Goal: Find specific page/section: Find specific page/section

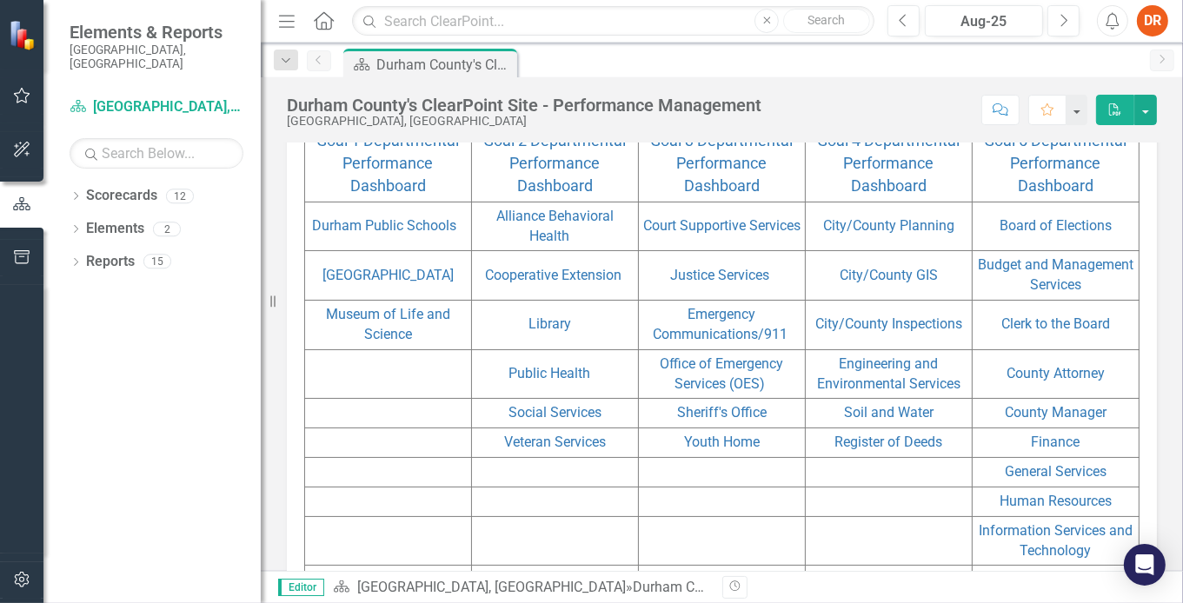
scroll to position [202, 0]
click at [589, 283] on link "Cooperative Extension" at bounding box center [553, 275] width 136 height 17
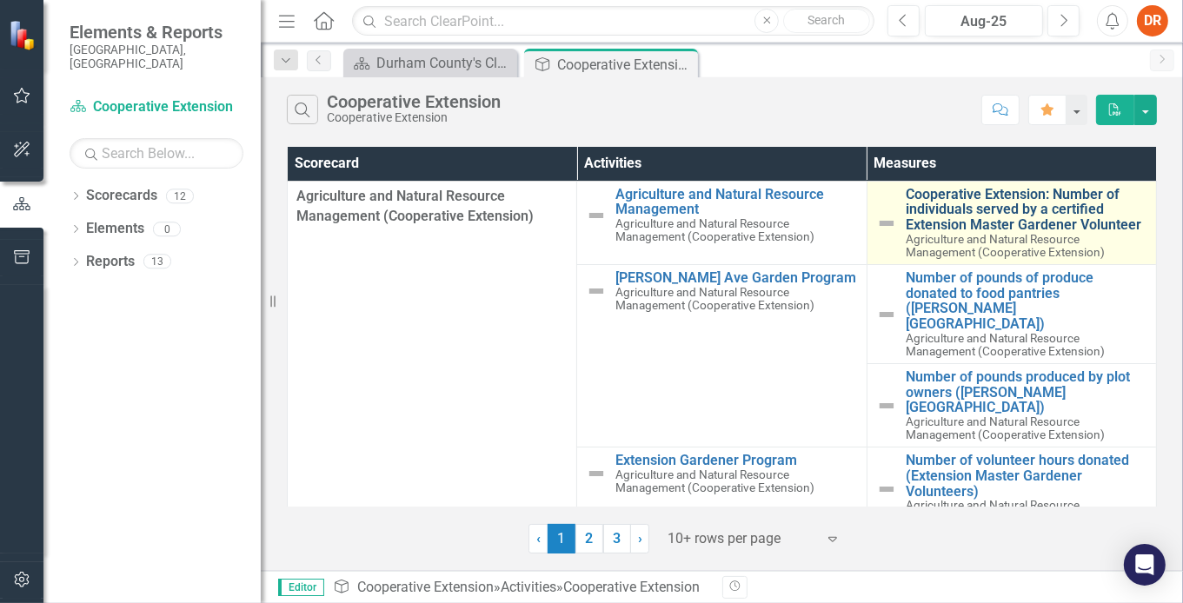
click at [990, 209] on link "Cooperative Extension: Number of individuals served by a certified Extension Ma…" at bounding box center [1027, 210] width 242 height 46
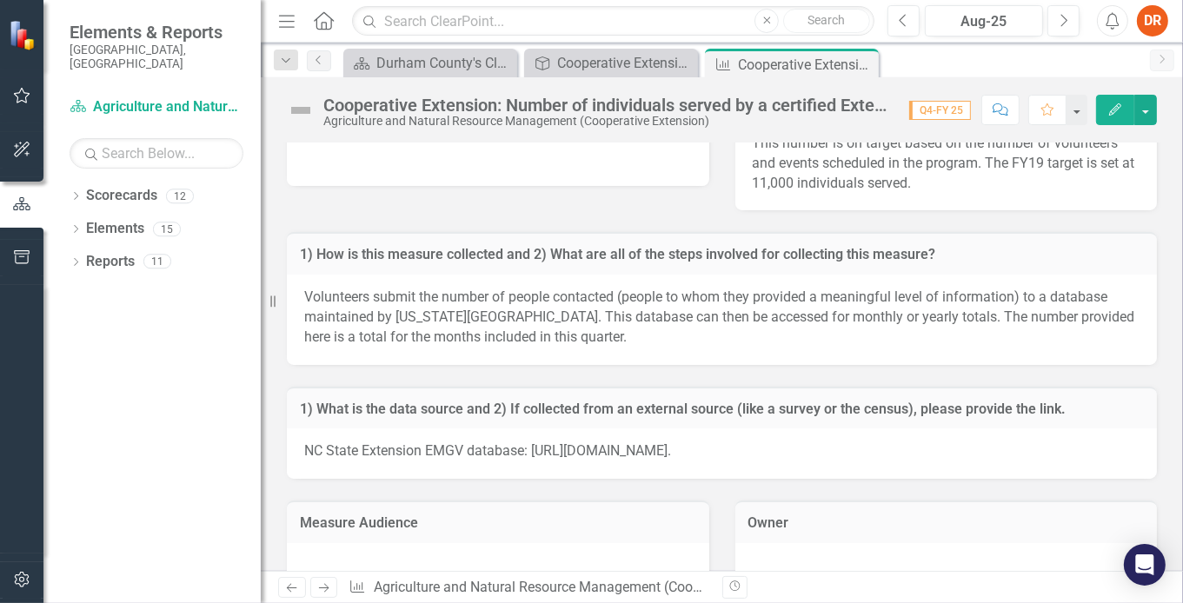
scroll to position [1466, 0]
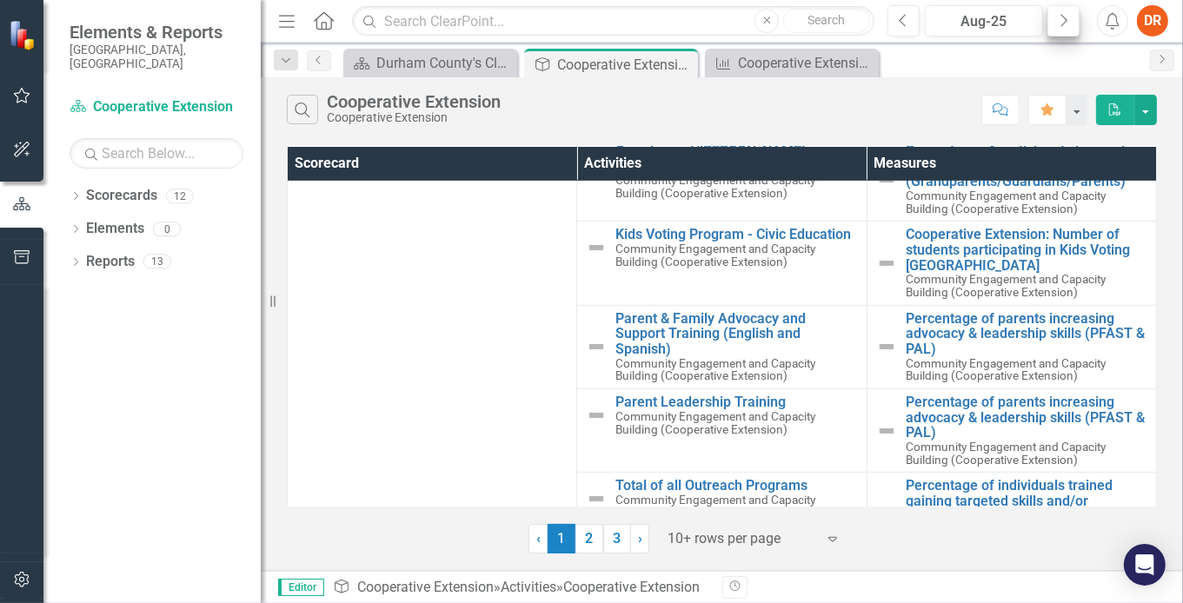
scroll to position [929, 0]
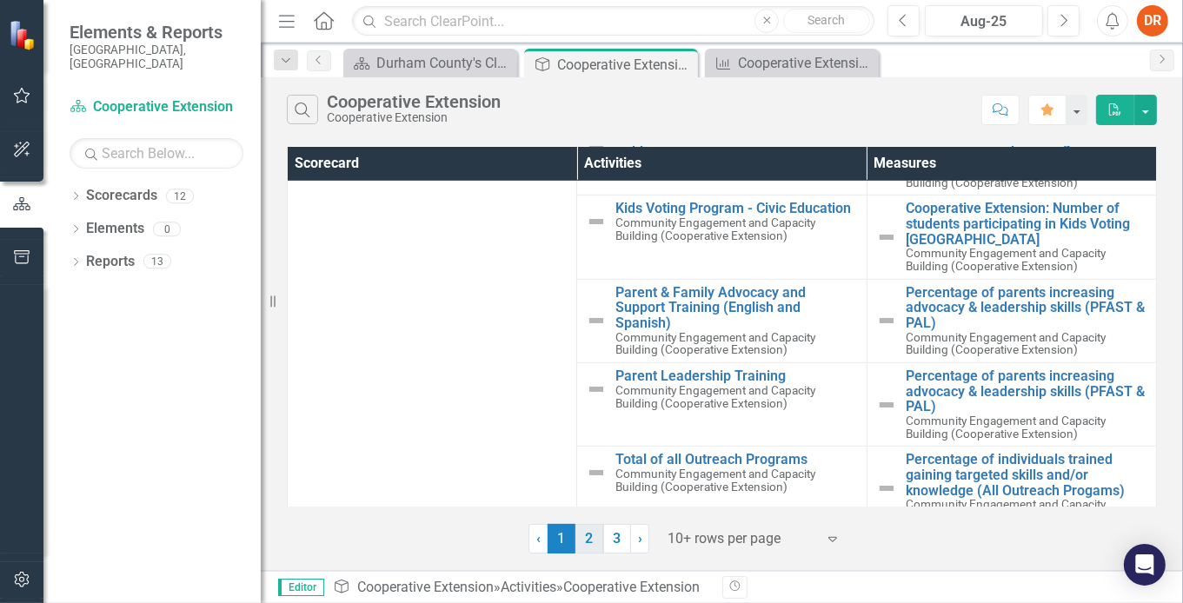
click at [591, 538] on link "2" at bounding box center [589, 539] width 28 height 30
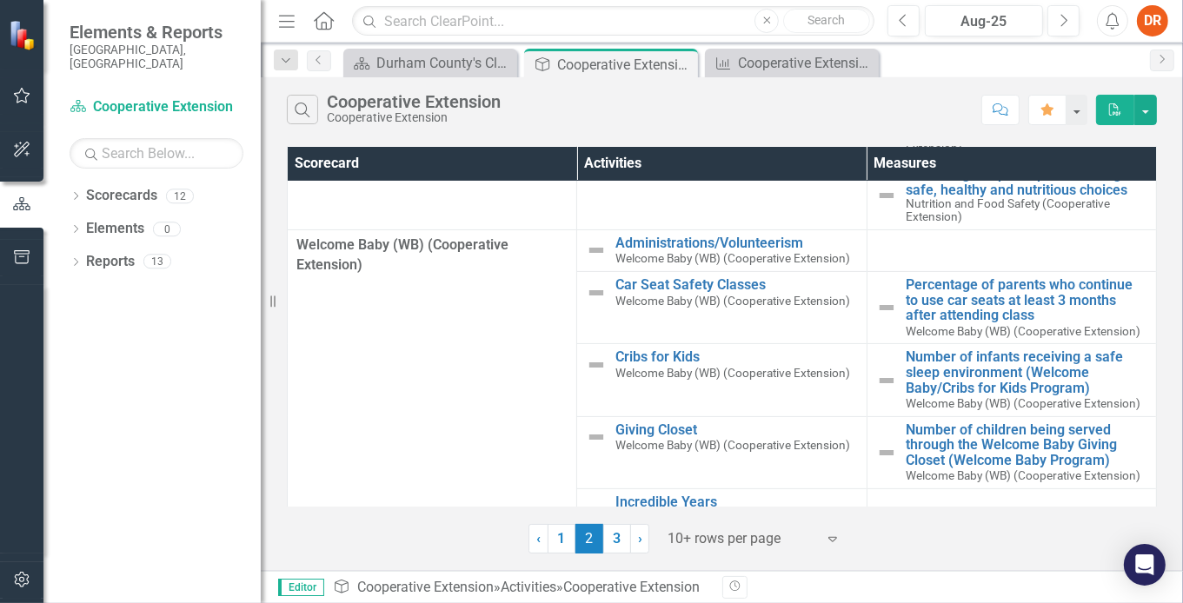
scroll to position [432, 0]
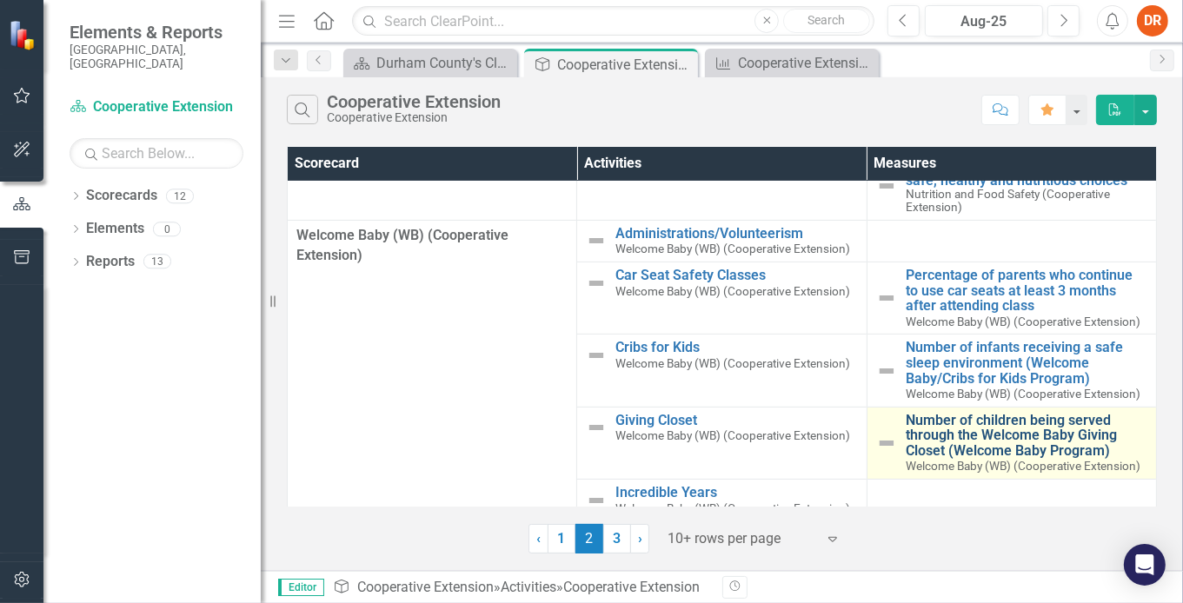
click at [938, 430] on link "Number of children being served through the Welcome Baby Giving Closet (Welcome…" at bounding box center [1027, 436] width 242 height 46
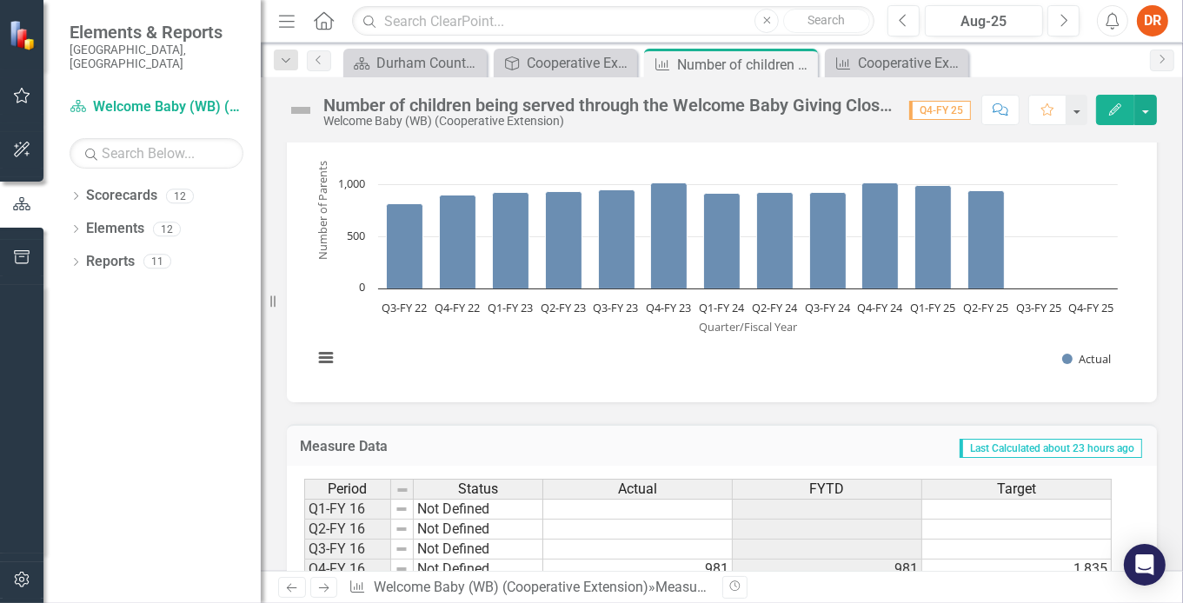
scroll to position [1098, 0]
click at [877, 65] on div "Cooperative Extension: Number of individuals served by a certified Extension Ma…" at bounding box center [900, 63] width 84 height 22
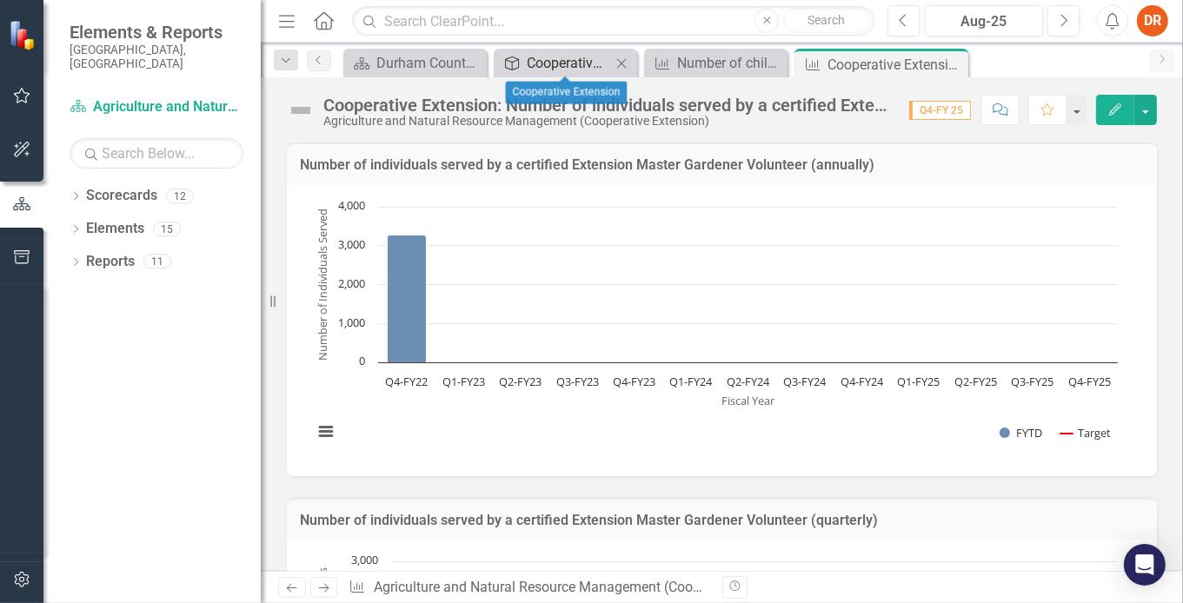
click at [580, 63] on div "Cooperative Extension" at bounding box center [569, 63] width 84 height 22
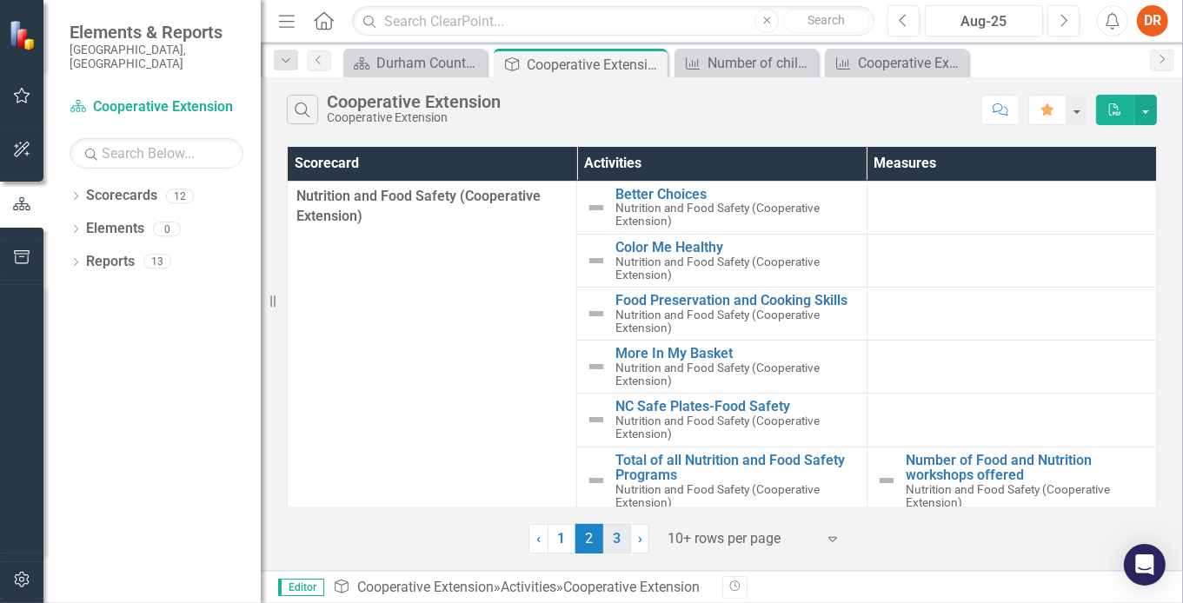
click at [621, 534] on link "3" at bounding box center [617, 539] width 28 height 30
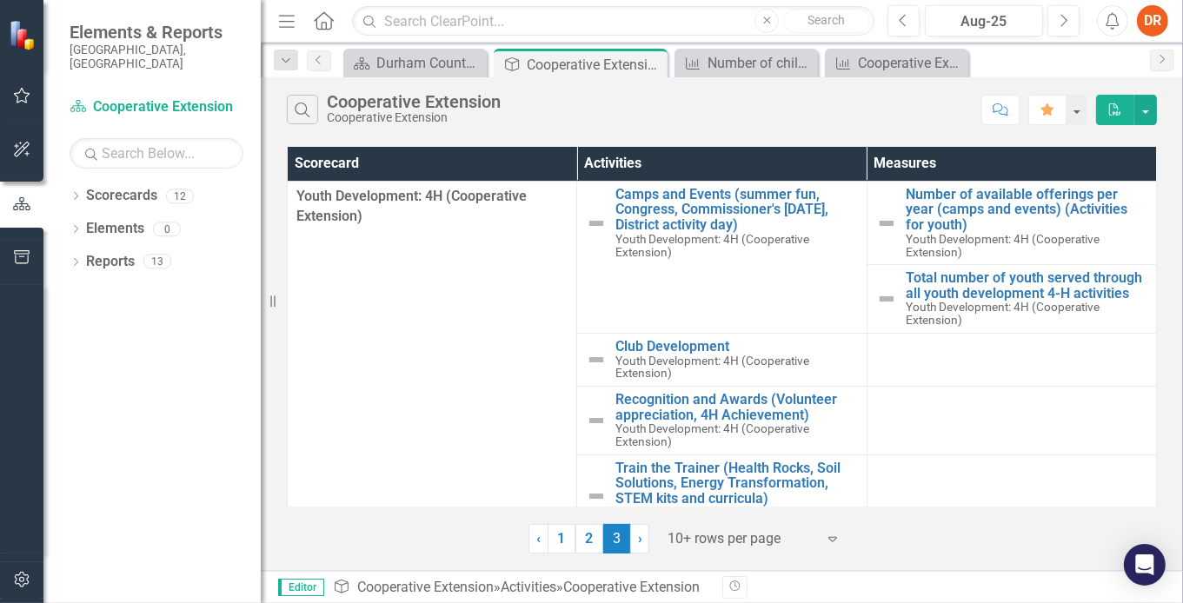
scroll to position [112, 0]
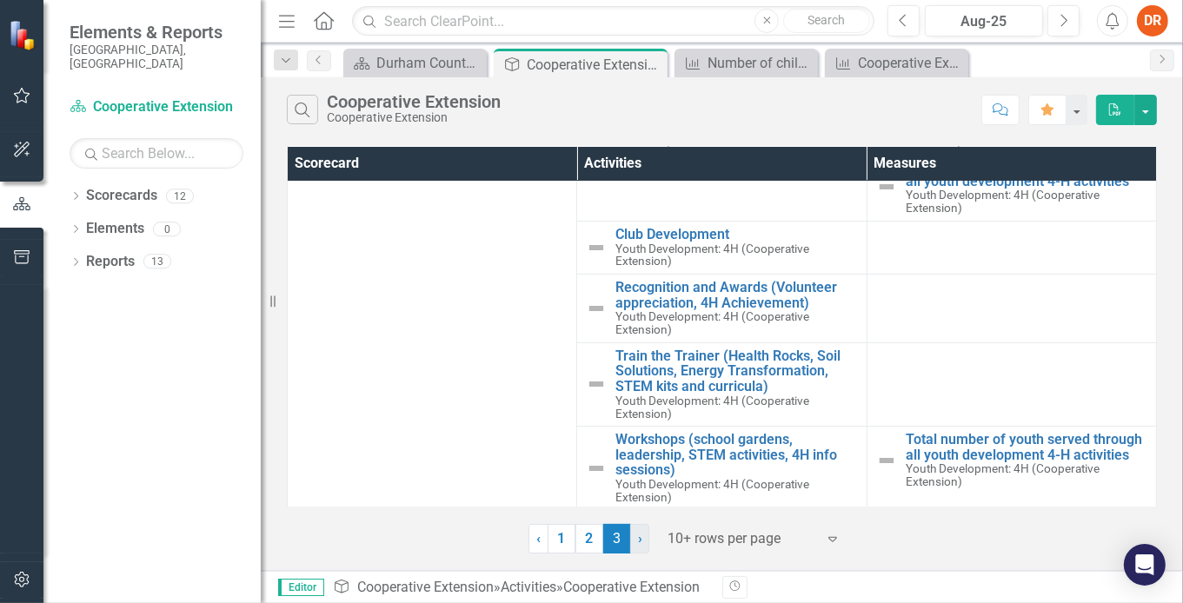
click at [640, 542] on span "›" at bounding box center [640, 538] width 4 height 17
